Goal: Task Accomplishment & Management: Manage account settings

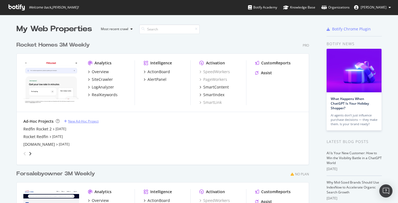
scroll to position [14, 0]
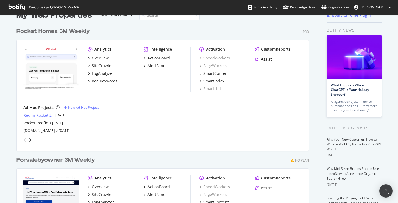
click at [46, 116] on div "Redfin Rocket 2" at bounding box center [37, 115] width 28 height 5
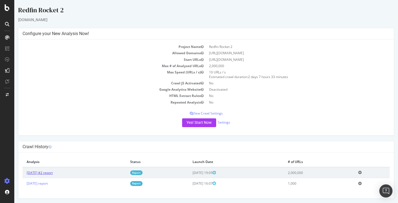
click at [46, 172] on link "[DATE] #2 report" at bounding box center [40, 173] width 26 height 5
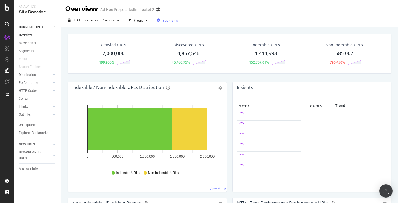
click at [178, 21] on span "Segments" at bounding box center [169, 20] width 15 height 5
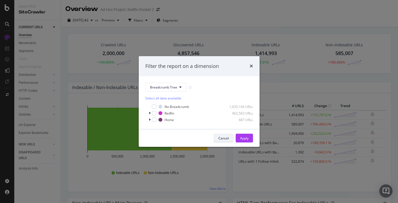
click at [225, 137] on div "Cancel" at bounding box center [223, 138] width 10 height 5
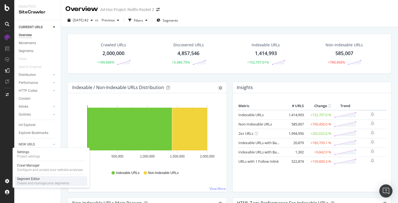
click at [24, 181] on div "Segment Editor" at bounding box center [43, 179] width 52 height 4
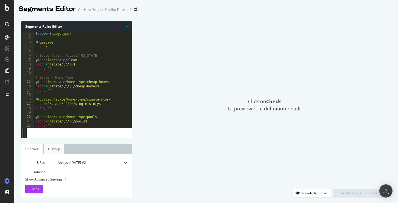
click at [61, 150] on link "History" at bounding box center [54, 149] width 20 height 10
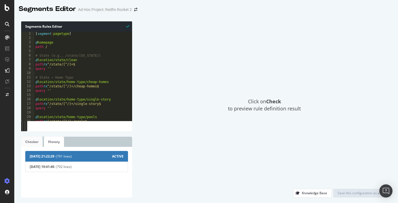
click at [31, 142] on link "Checker" at bounding box center [31, 142] width 21 height 10
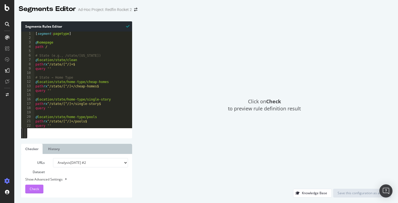
click at [35, 192] on div "Check" at bounding box center [34, 189] width 9 height 8
click at [51, 181] on div "Show Advanced Settings" at bounding box center [72, 179] width 103 height 5
select select "5000"
select select "100"
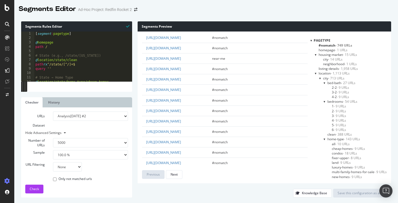
scroll to position [21, 0]
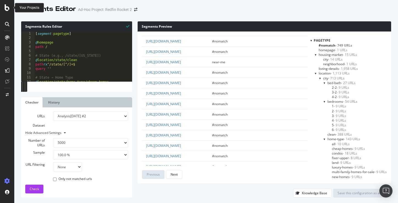
click at [6, 9] on icon at bounding box center [7, 7] width 5 height 7
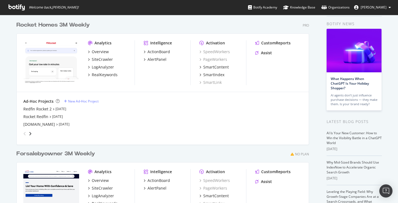
scroll to position [15, 0]
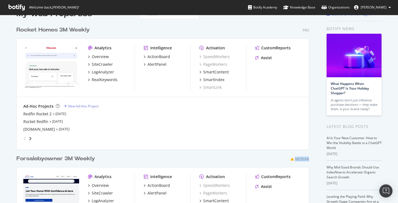
drag, startPoint x: 309, startPoint y: 158, endPoint x: 286, endPoint y: 160, distance: 22.9
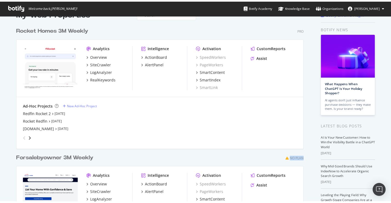
scroll to position [0, 0]
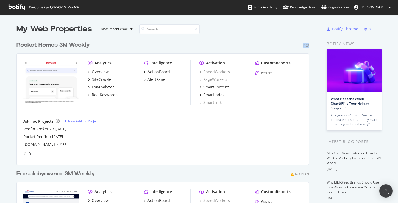
drag, startPoint x: 309, startPoint y: 46, endPoint x: 296, endPoint y: 46, distance: 12.9
click at [296, 46] on div "Rocket Homes 3M Weekly Pro Analytics Overview SiteCrawler LogAnalyzer RealKeywo…" at bounding box center [164, 99] width 297 height 129
click at [61, 129] on link "[DATE]" at bounding box center [60, 129] width 11 height 5
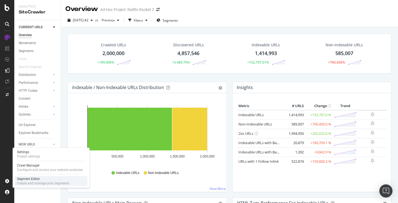
click at [31, 179] on div "Segment Editor" at bounding box center [43, 179] width 52 height 4
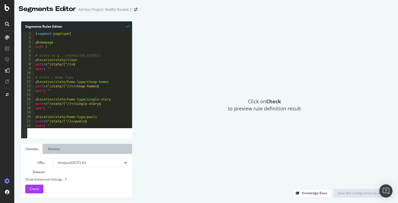
drag, startPoint x: 396, startPoint y: 150, endPoint x: 328, endPoint y: 150, distance: 68.3
click at [328, 150] on div "Segments Rules Editor 1 2 3 4 5 6 7 8 9 10 11 12 13 14 15 16 17 18 19 20 21 22 …" at bounding box center [205, 109] width 383 height 187
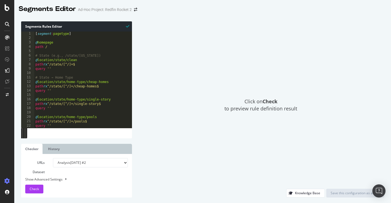
click at [123, 163] on select "Analysis [DATE] #2 Analysis [DATE] Or paste a list of URLs" at bounding box center [90, 162] width 75 height 9
click at [35, 173] on label "URLs Dataset" at bounding box center [35, 167] width 28 height 19
click at [307, 192] on div "Knowledge Base" at bounding box center [307, 193] width 25 height 5
click at [58, 151] on link "History" at bounding box center [54, 149] width 20 height 10
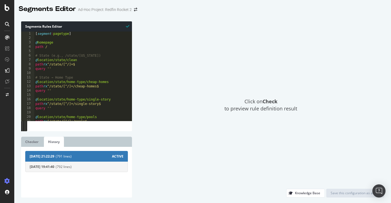
click at [62, 165] on span "(792 lines)" at bounding box center [90, 167] width 68 height 5
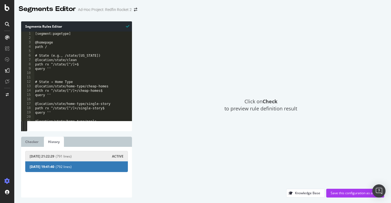
click at [76, 157] on span "(791 lines)" at bounding box center [84, 156] width 56 height 5
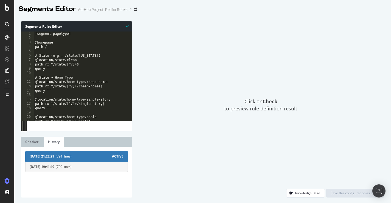
click at [75, 165] on span "(792 lines)" at bounding box center [90, 167] width 68 height 5
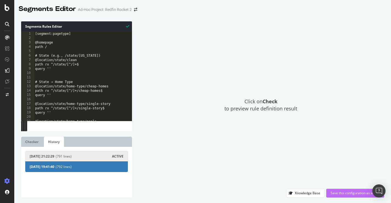
click at [346, 192] on div "Save this configuration as active" at bounding box center [355, 193] width 49 height 5
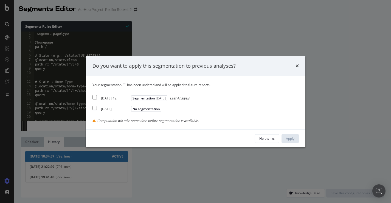
click at [95, 97] on input "modal" at bounding box center [94, 97] width 4 height 4
checkbox input "true"
click at [288, 139] on div "Apply" at bounding box center [290, 138] width 9 height 5
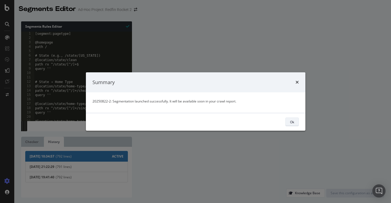
click at [292, 123] on div "Ok" at bounding box center [292, 122] width 4 height 5
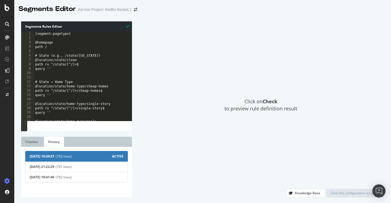
click at [9, 11] on div at bounding box center [7, 101] width 14 height 203
click at [7, 8] on icon at bounding box center [7, 7] width 5 height 7
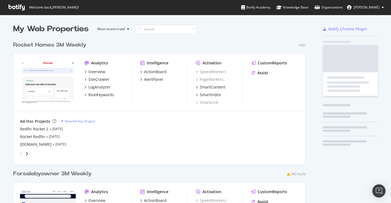
scroll to position [203, 391]
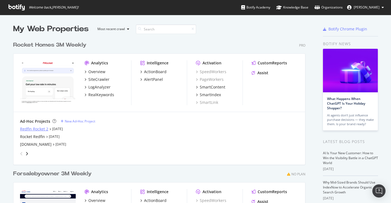
click at [44, 128] on div "Redfin Rocket 2" at bounding box center [34, 128] width 28 height 5
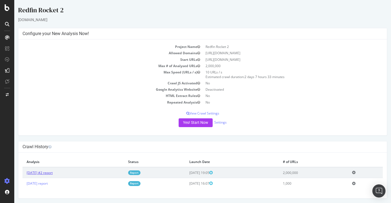
click at [52, 172] on link "[DATE] #2 report" at bounding box center [40, 173] width 26 height 5
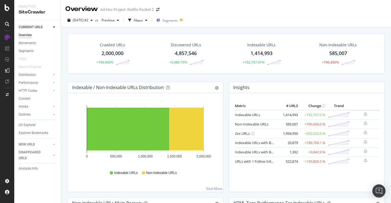
click at [178, 19] on span "Segments" at bounding box center [169, 20] width 15 height 5
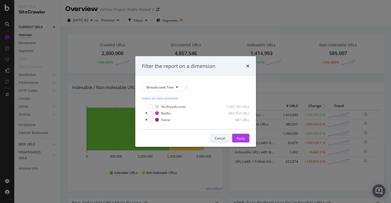
click at [221, 139] on div "Cancel" at bounding box center [220, 138] width 10 height 5
